Goal: Task Accomplishment & Management: Manage account settings

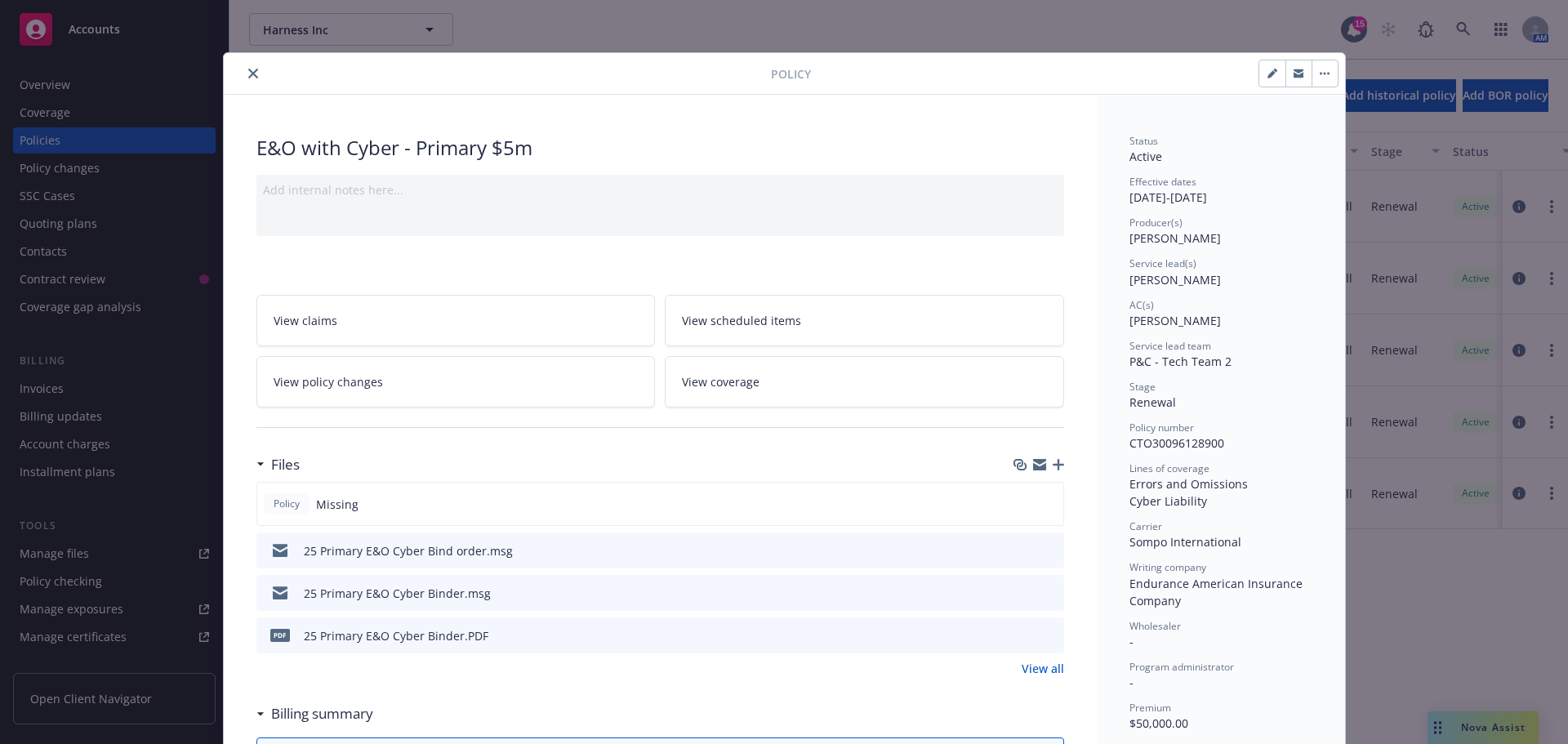
drag, startPoint x: 250, startPoint y: 74, endPoint x: 240, endPoint y: 77, distance: 10.4
click at [248, 74] on icon "close" at bounding box center [252, 73] width 10 height 10
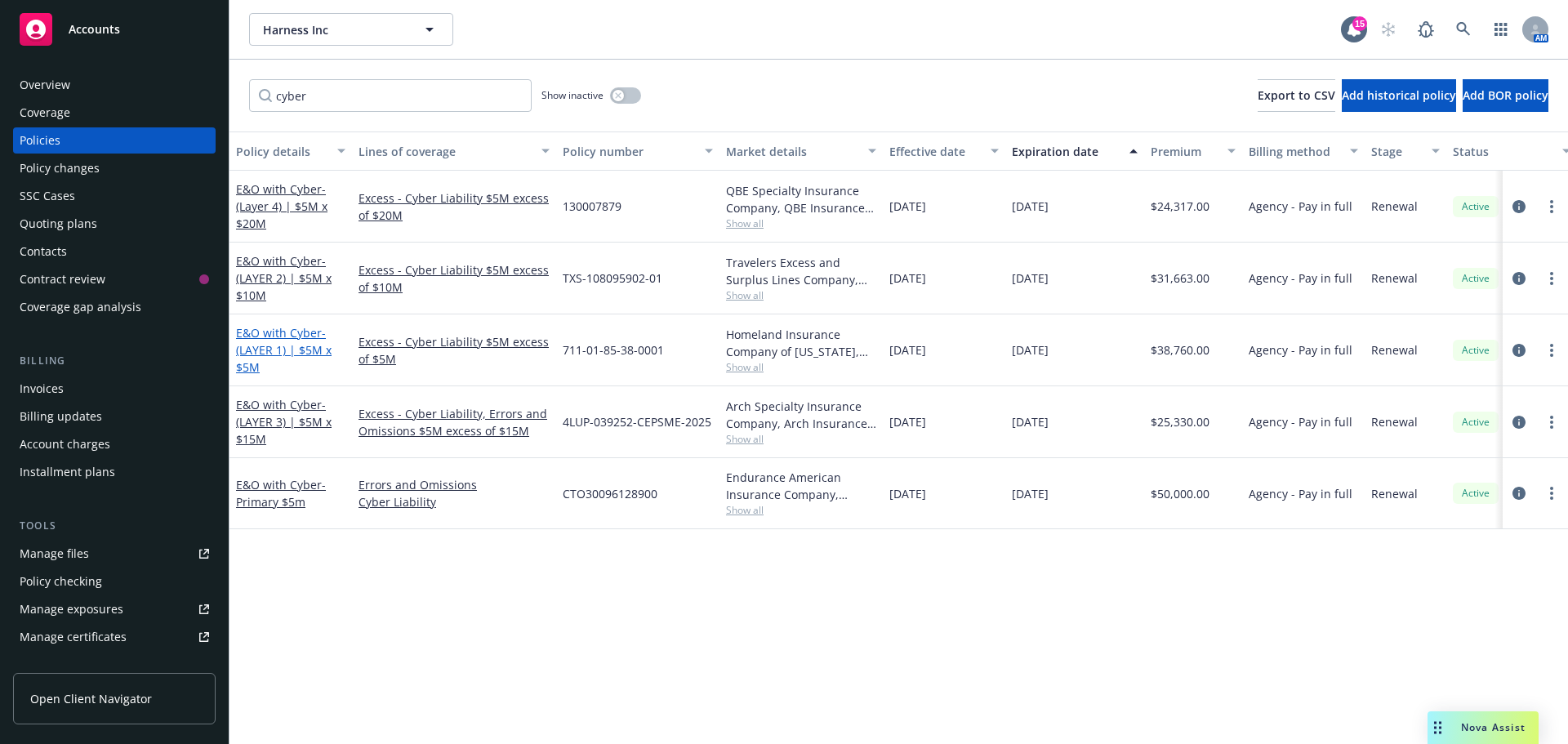
click at [288, 352] on span "- (LAYER 1) | $5M x $5M" at bounding box center [284, 350] width 96 height 50
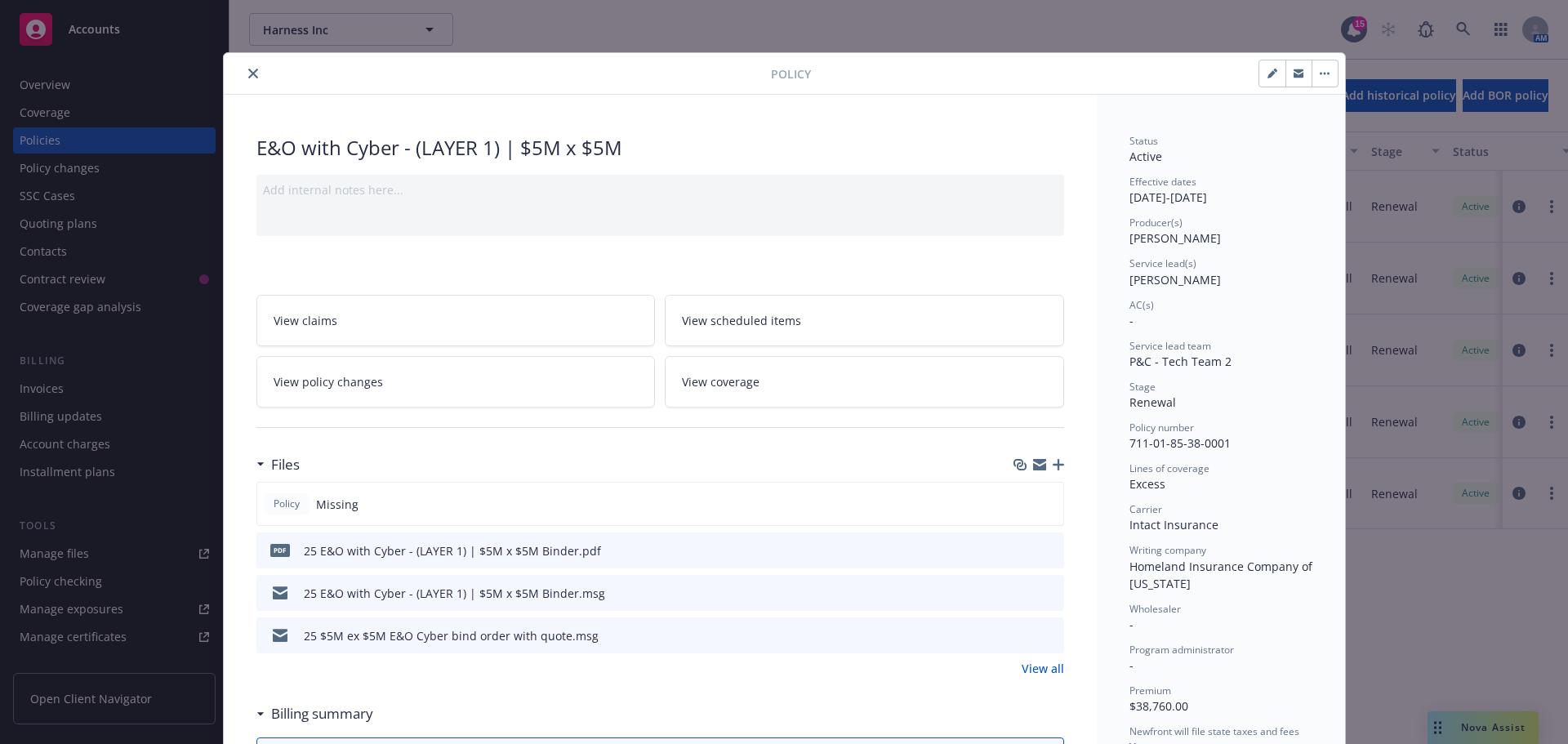
click at [244, 75] on button "close" at bounding box center [253, 73] width 20 height 20
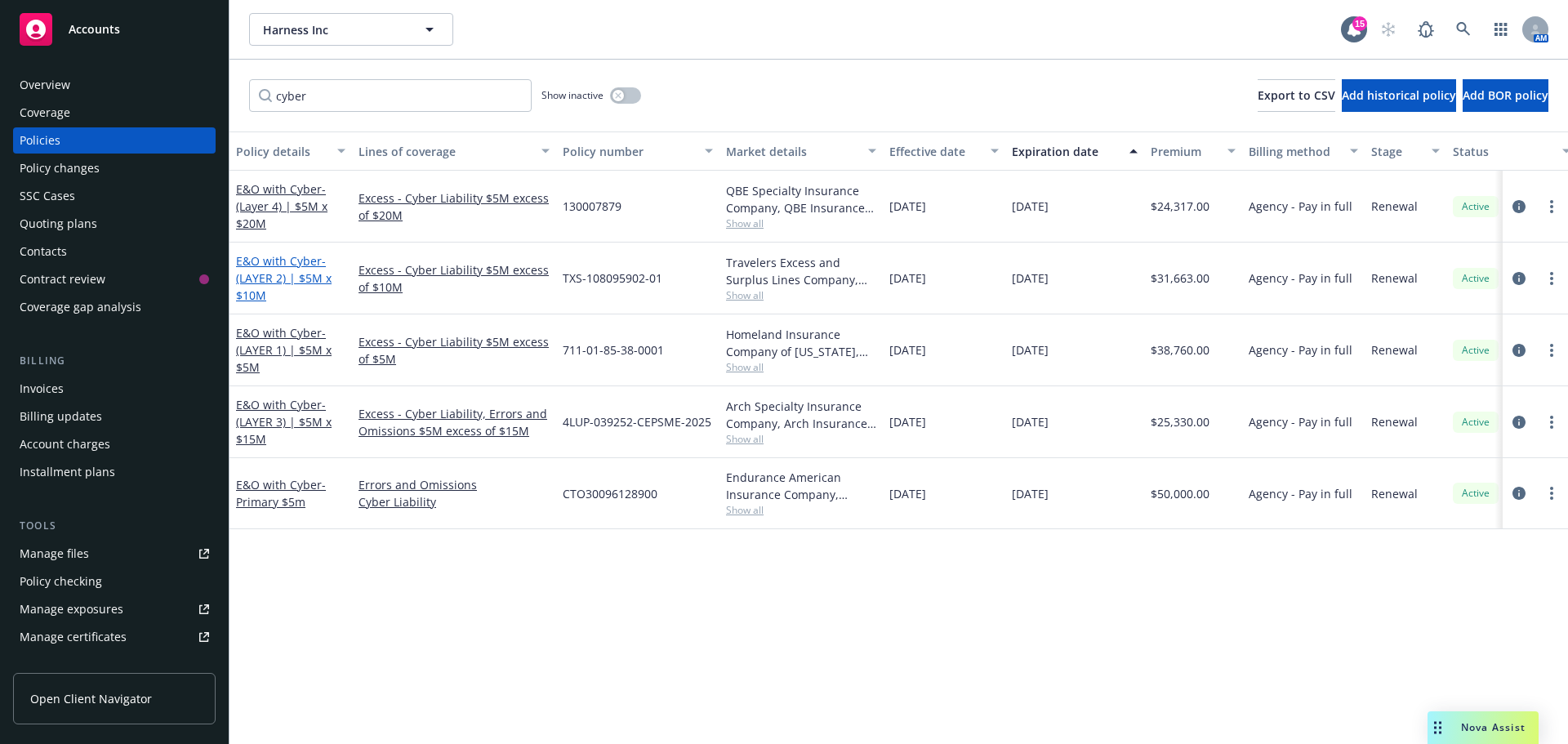
click at [253, 282] on span "- (LAYER 2) | $5M x $10M" at bounding box center [284, 278] width 96 height 50
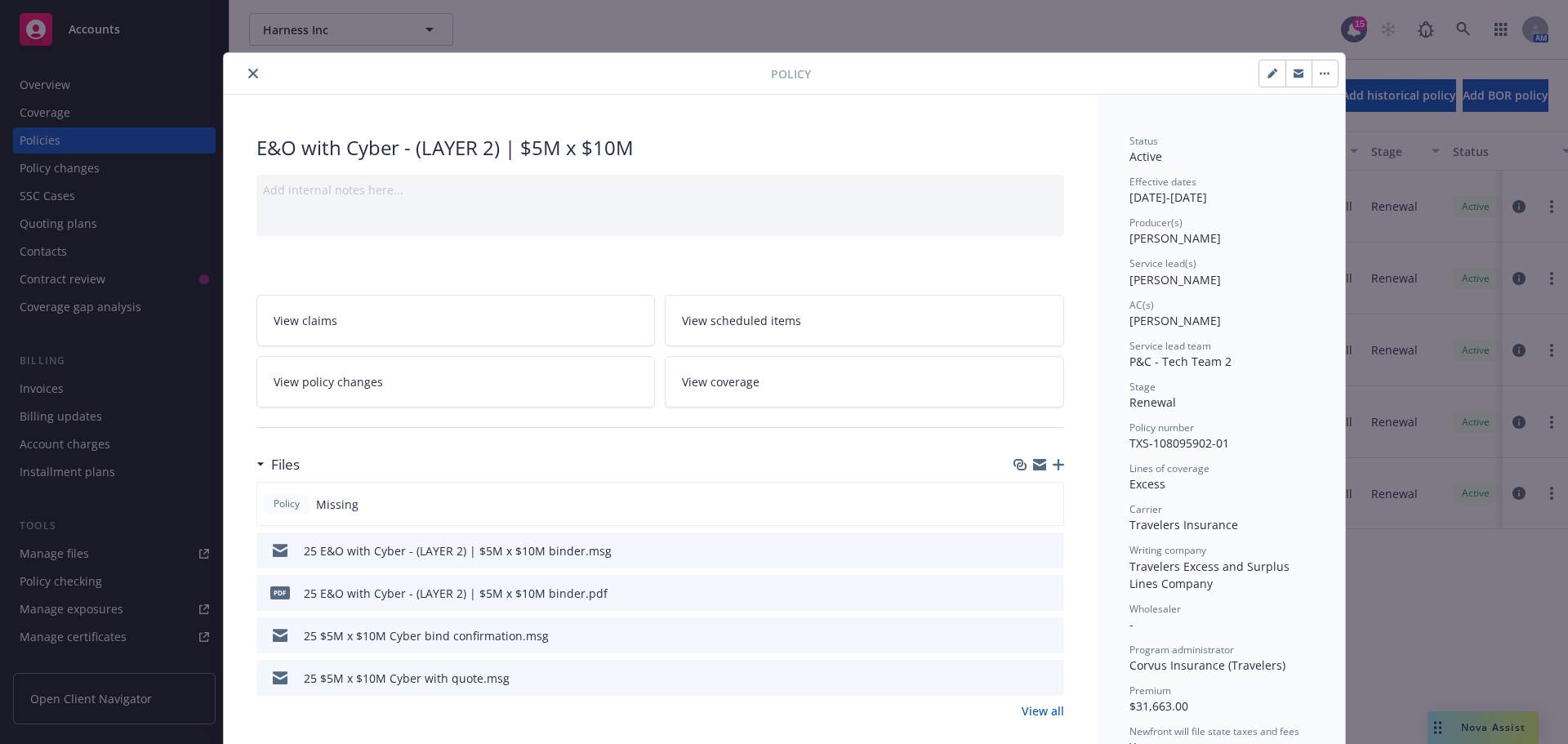
click at [250, 78] on button "close" at bounding box center [253, 73] width 20 height 20
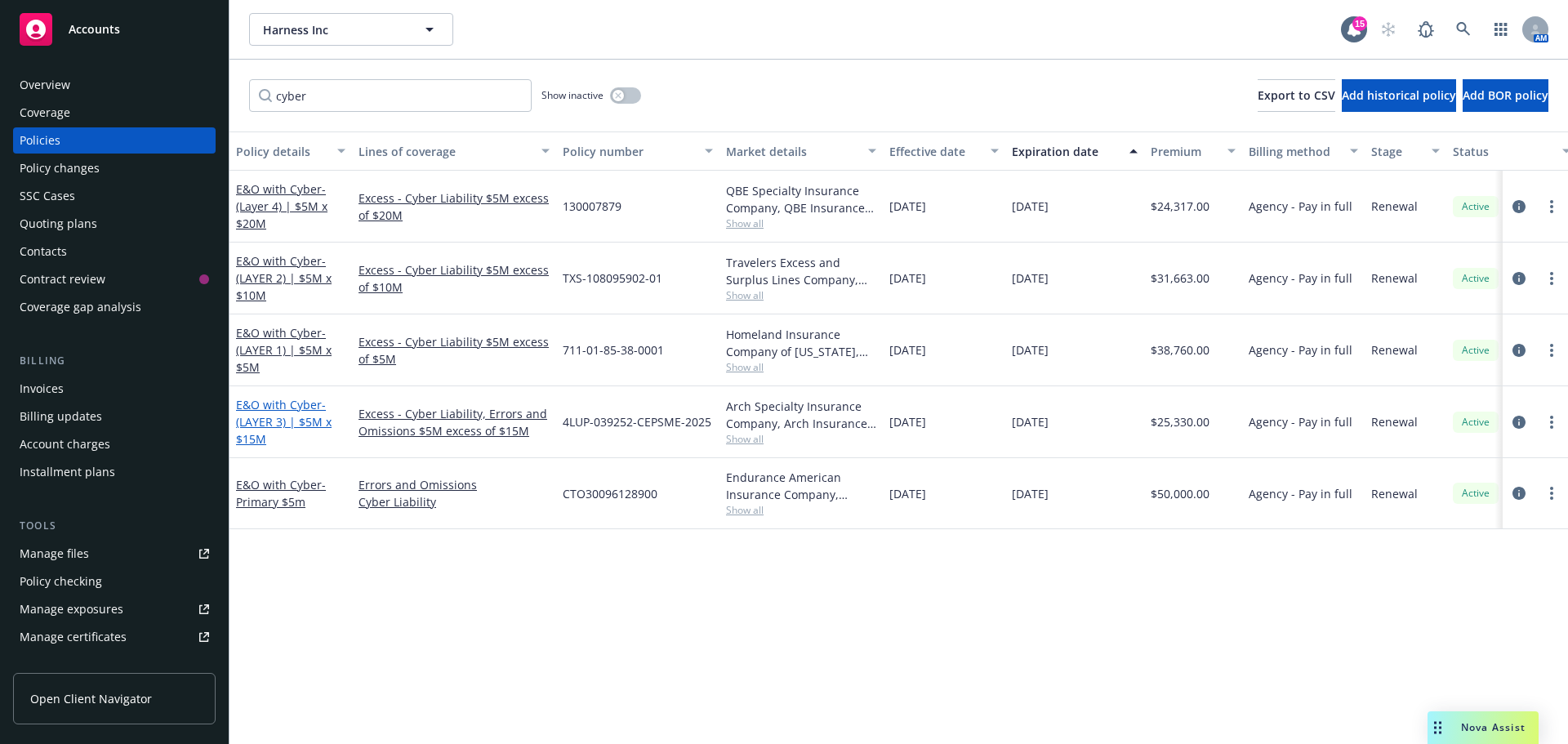
click at [250, 423] on span "- (LAYER 3) | $5M x $15M" at bounding box center [284, 421] width 96 height 50
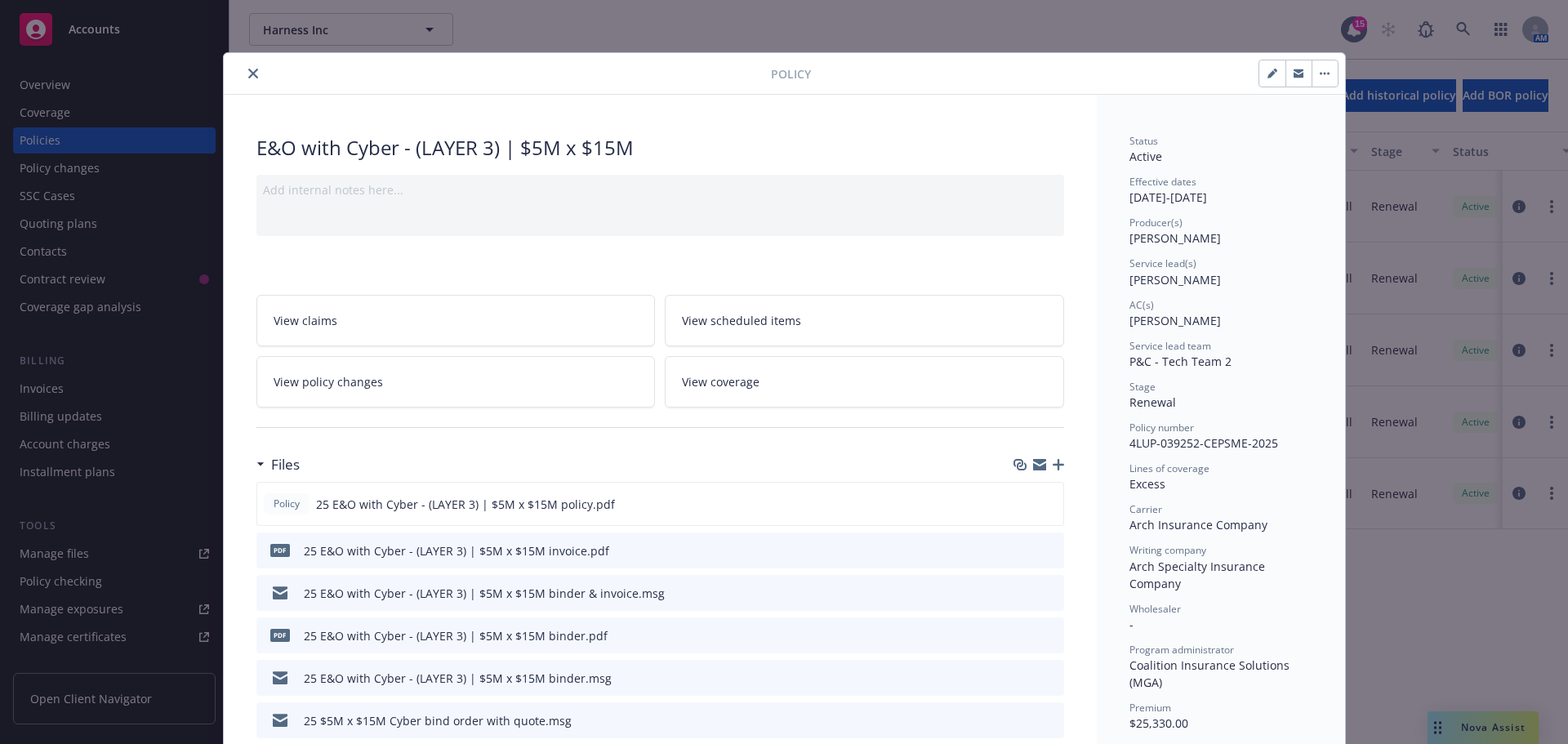
click at [248, 77] on icon "close" at bounding box center [252, 73] width 10 height 10
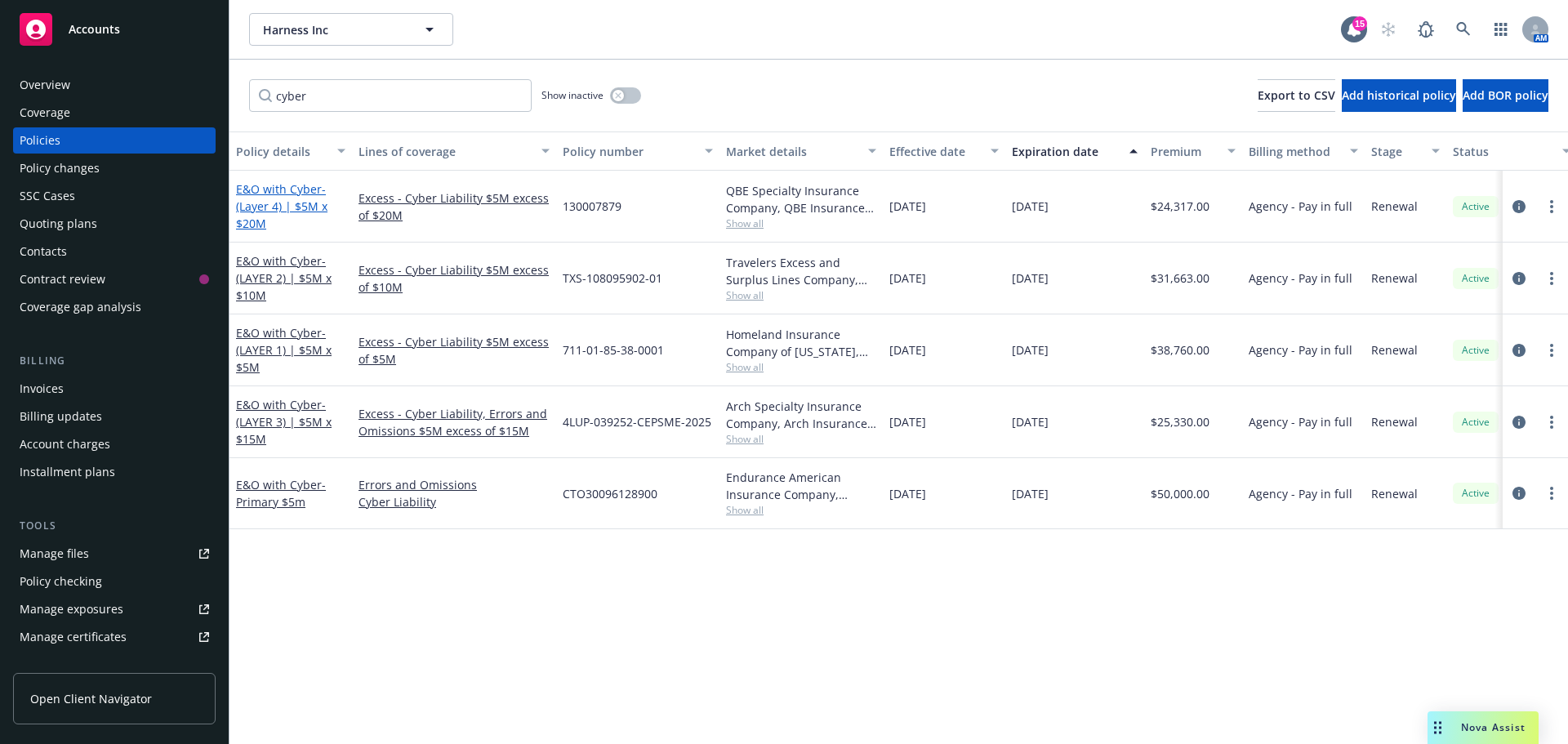
click at [294, 199] on span "- (Layer 4) | $5M x $20M" at bounding box center [281, 205] width 91 height 50
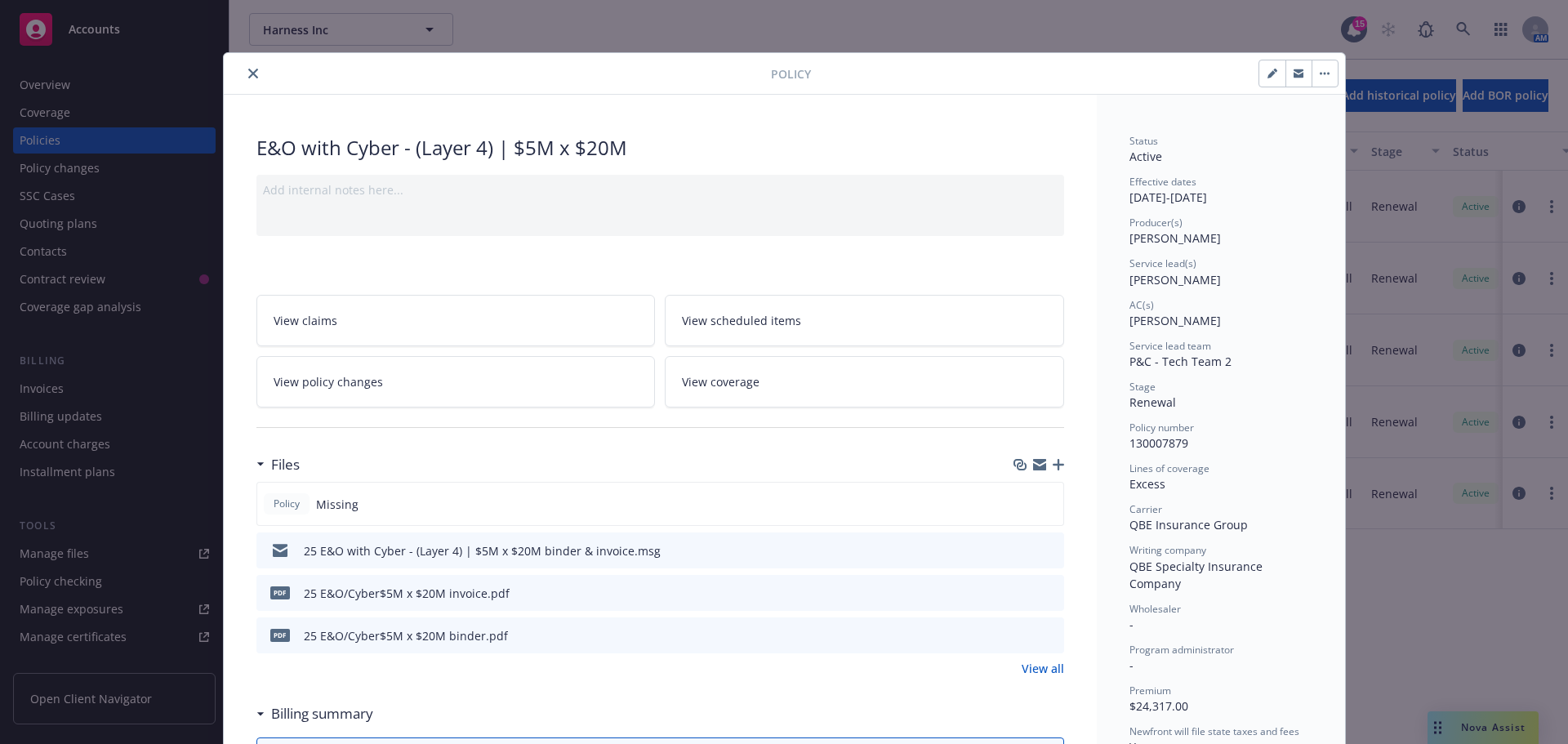
click at [248, 73] on icon "close" at bounding box center [252, 73] width 10 height 10
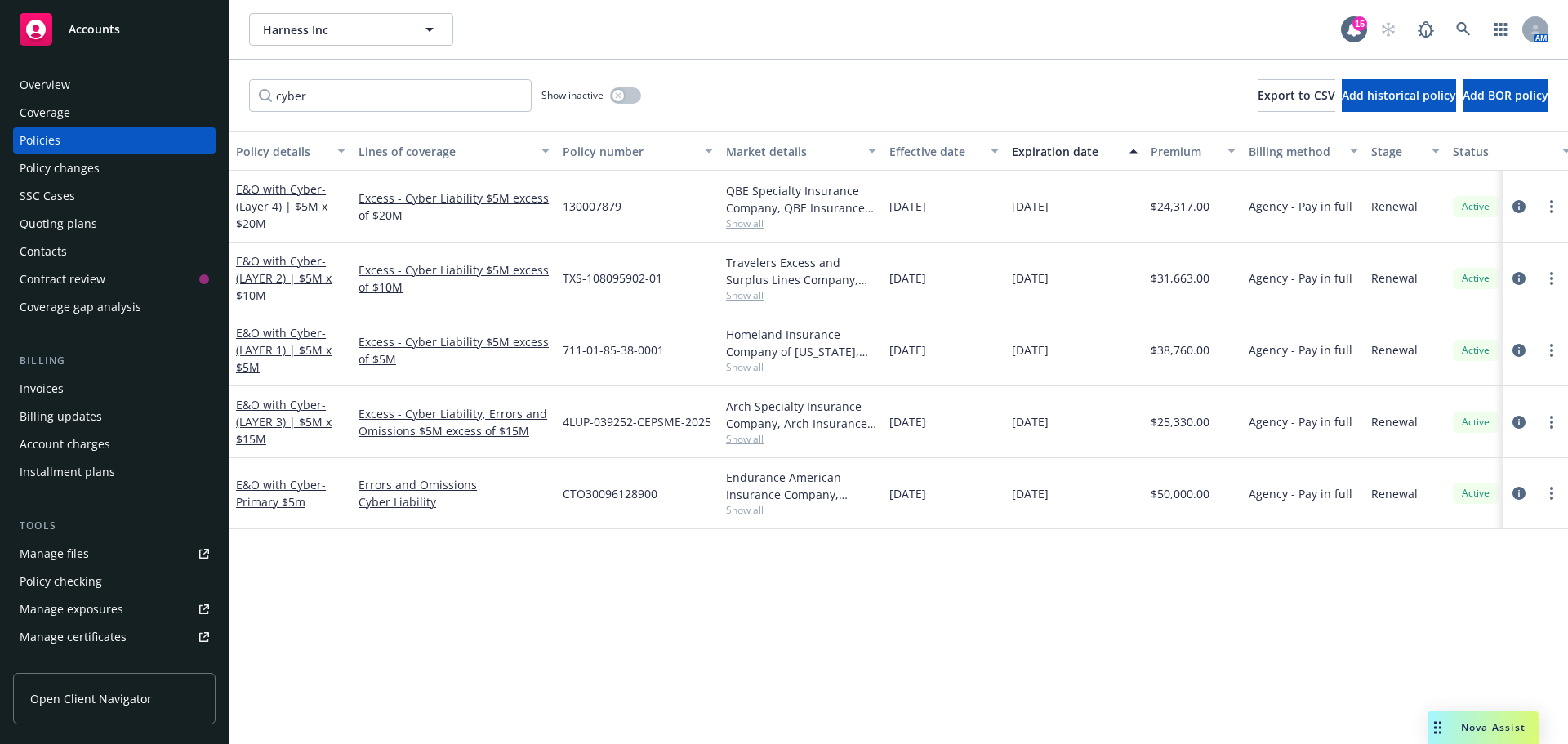
click at [102, 552] on link "Manage files" at bounding box center [114, 554] width 203 height 26
